Goal: Task Accomplishment & Management: Use online tool/utility

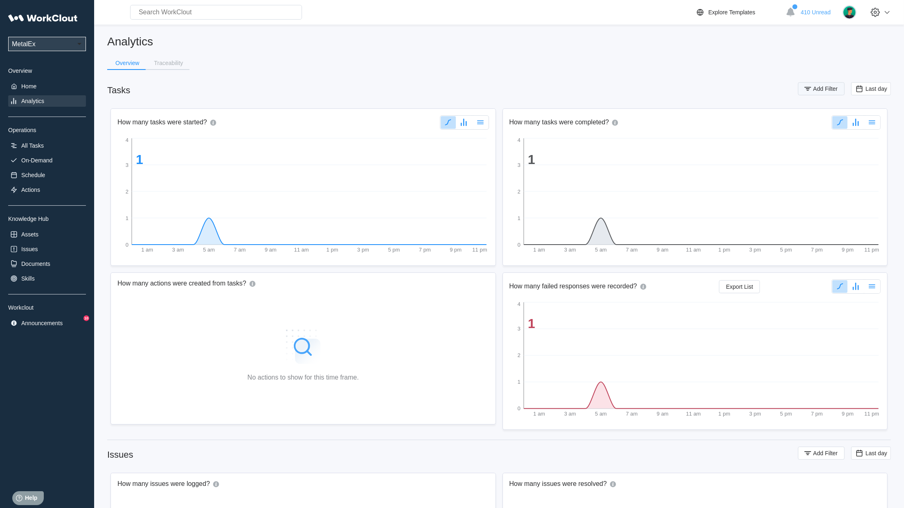
click at [834, 92] on button "Add Filter" at bounding box center [821, 88] width 47 height 13
click at [644, 120] on icon at bounding box center [644, 121] width 9 height 9
click at [589, 151] on div "Tag" at bounding box center [607, 151] width 78 height 7
click at [767, 118] on div "Tag" at bounding box center [746, 120] width 164 height 11
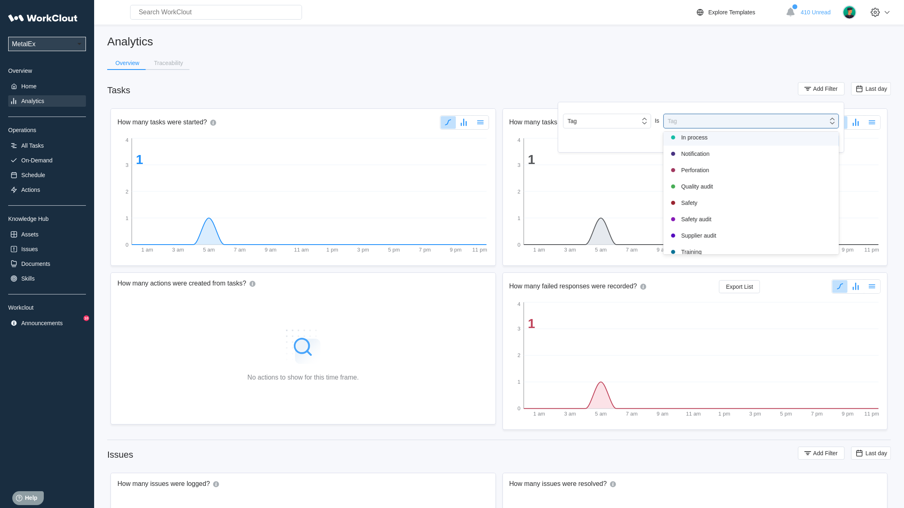
scroll to position [172, 0]
click at [706, 196] on div "Safety audit" at bounding box center [751, 197] width 166 height 10
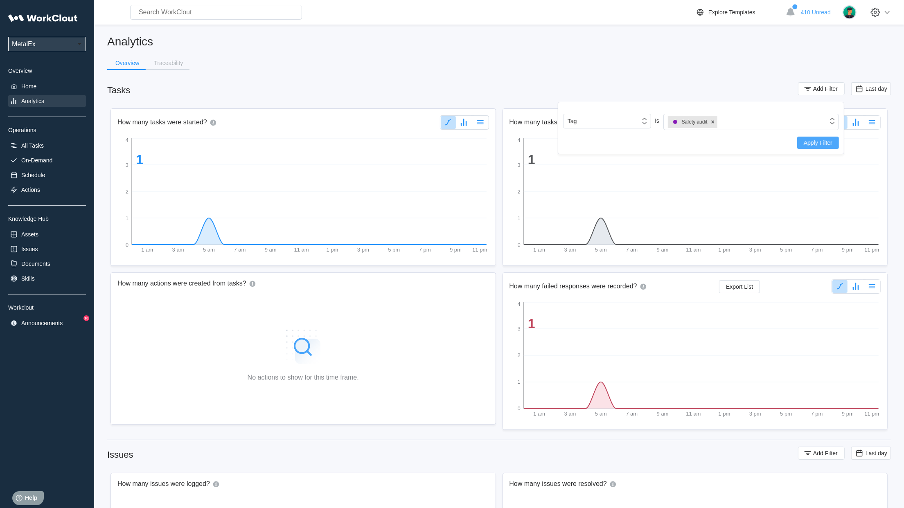
click at [817, 144] on span "Apply Filter" at bounding box center [818, 143] width 29 height 6
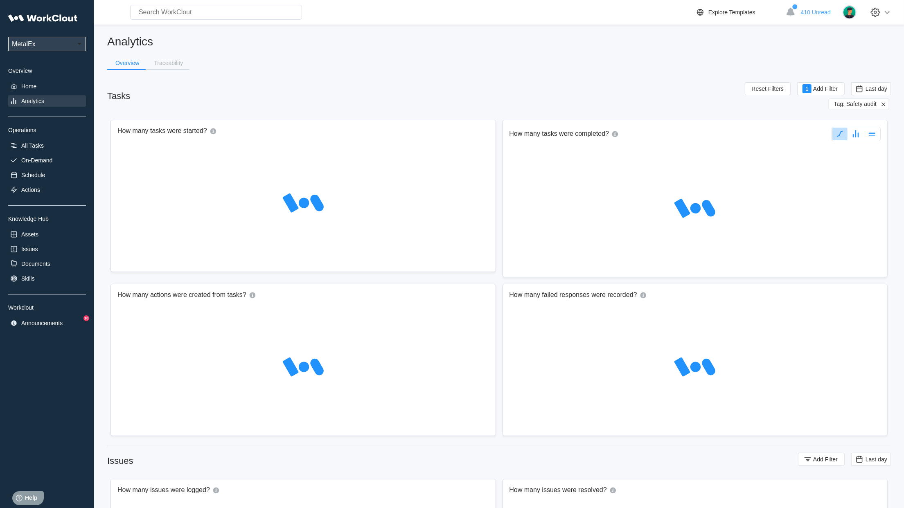
click at [863, 101] on span "Tag: Safety audit" at bounding box center [855, 104] width 43 height 7
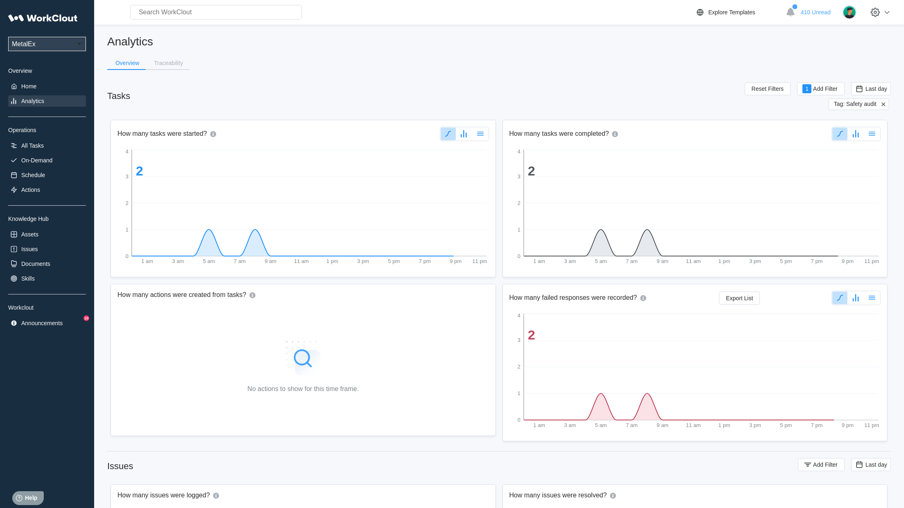
click at [878, 105] on div "Tag: Safety audit" at bounding box center [859, 104] width 61 height 11
click at [866, 104] on span "Tag: Safety audit" at bounding box center [855, 104] width 43 height 7
click at [843, 108] on div "Tag: Safety audit" at bounding box center [859, 104] width 61 height 11
click at [843, 105] on span "Tag: Safety audit" at bounding box center [855, 104] width 43 height 7
click at [864, 95] on span "Last day" at bounding box center [871, 88] width 40 height 13
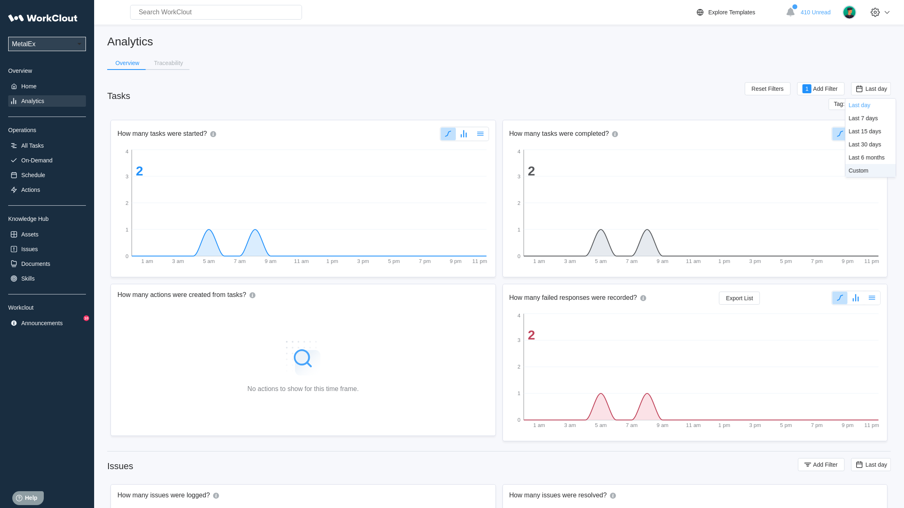
click at [851, 169] on div "Custom" at bounding box center [859, 170] width 20 height 7
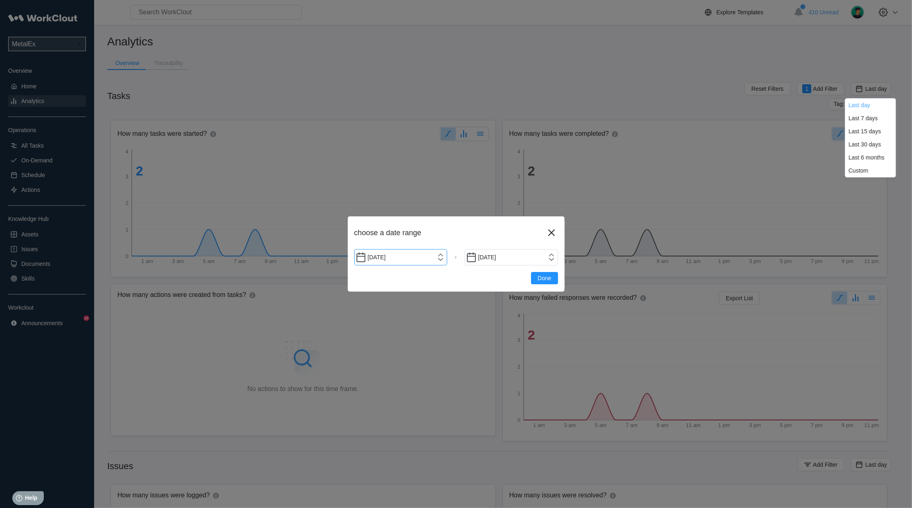
click at [441, 260] on input "[DATE]" at bounding box center [400, 257] width 93 height 16
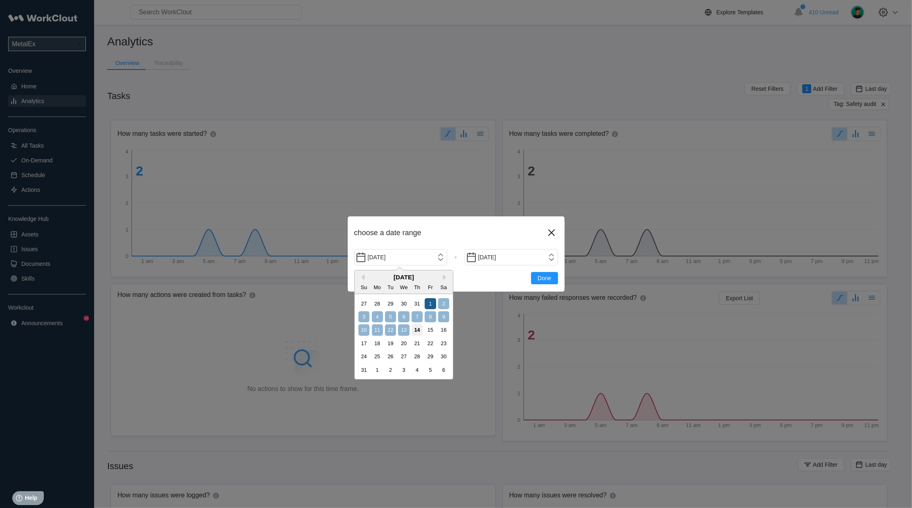
click at [426, 303] on div "1" at bounding box center [430, 303] width 11 height 11
type input "[DATE]"
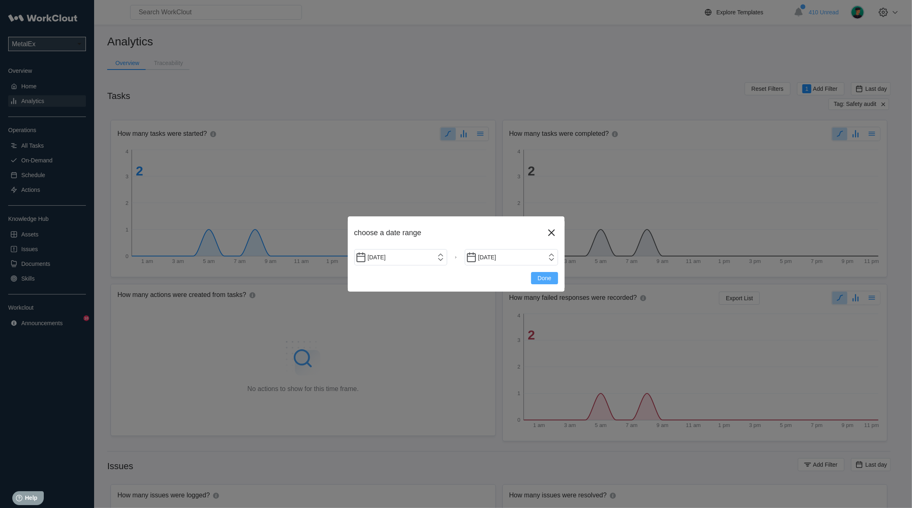
click at [547, 277] on span "Done" at bounding box center [545, 278] width 14 height 6
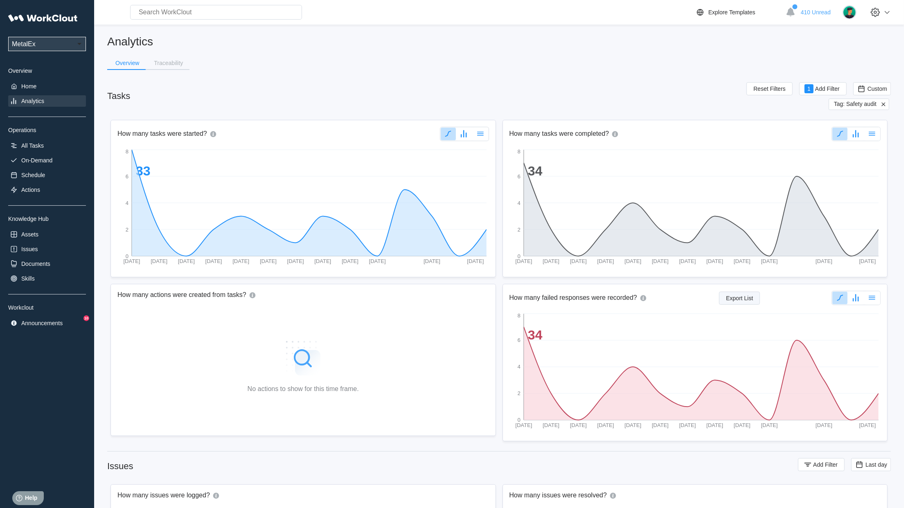
click at [742, 303] on button "Export List" at bounding box center [739, 298] width 41 height 13
